Goal: Task Accomplishment & Management: Manage account settings

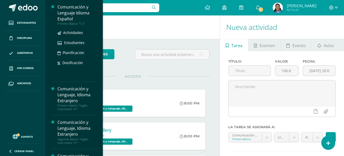
click at [68, 14] on div "Comunicación y Lenguaje Idioma Español" at bounding box center [76, 13] width 39 height 18
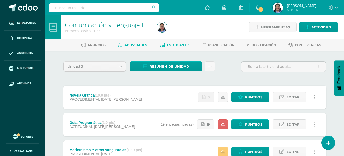
click at [173, 41] on link "Estudiantes" at bounding box center [175, 45] width 31 height 8
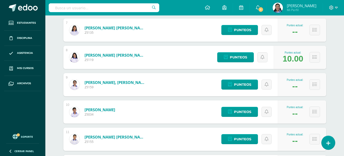
scroll to position [283, 0]
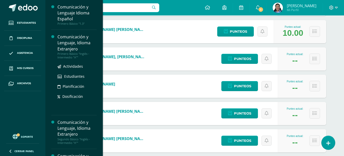
click at [73, 47] on div "Comunicación y Lenguaje, Idioma Extranjero" at bounding box center [76, 43] width 39 height 18
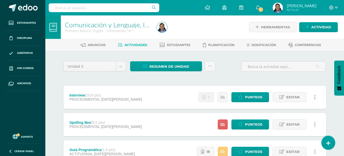
click at [154, 103] on div "Interview (10.0 pts) PROCEDIMENTAL 18 de Agosto Estatus de Actividad: 28 Estudi…" at bounding box center [194, 97] width 263 height 23
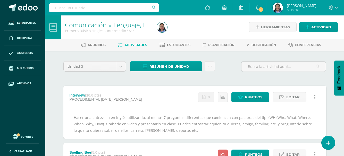
scroll to position [26, 0]
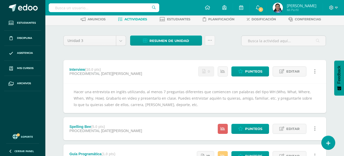
drag, startPoint x: 162, startPoint y: 98, endPoint x: 134, endPoint y: 127, distance: 39.9
click at [143, 121] on div "Interview (10.0 pts) PROCEDIMENTAL 18 de Agosto Estatus de Actividad: 28 Estudi…" at bounding box center [194, 114] width 263 height 108
drag, startPoint x: 134, startPoint y: 127, endPoint x: 135, endPoint y: 134, distance: 7.4
click at [134, 137] on div "Spelling Bee (5.0 pts) PROCEDIMENTAL 04 de Agosto Estatus de Actividad: 28 Estu…" at bounding box center [194, 128] width 263 height 23
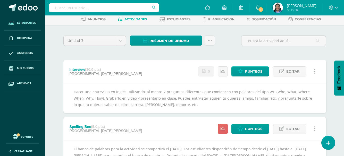
click at [26, 21] on span "Estudiantes" at bounding box center [26, 23] width 19 height 4
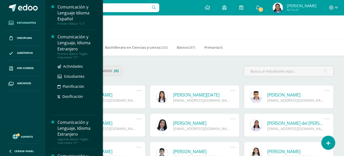
click at [86, 41] on div "Comunicación y Lenguaje, Idioma Extranjero" at bounding box center [76, 43] width 39 height 18
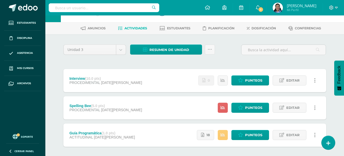
scroll to position [26, 0]
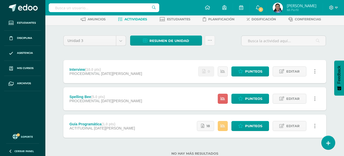
click at [136, 73] on div "Interview (10.0 pts) PROCEDIMENTAL 18 de Agosto Estatus de Actividad: 28 Estudi…" at bounding box center [194, 71] width 263 height 23
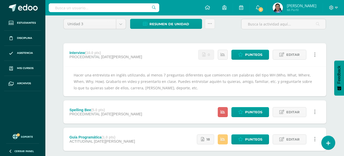
scroll to position [52, 0]
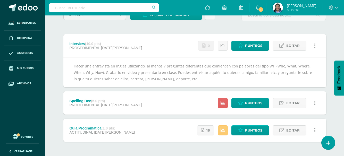
click at [0, 56] on li "Asistencia" at bounding box center [22, 53] width 45 height 15
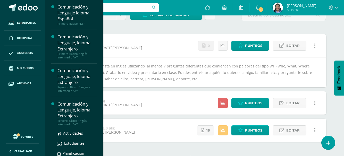
click at [61, 105] on div "Comunicación y Lenguaje, Idioma Extranjero" at bounding box center [76, 110] width 39 height 18
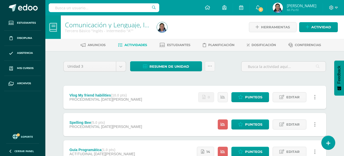
click at [147, 100] on div "Vlog My friend habilities (10.0 pts) PROCEDIMENTAL [DATE][PERSON_NAME] Estatus …" at bounding box center [194, 97] width 263 height 23
